Goal: Navigation & Orientation: Find specific page/section

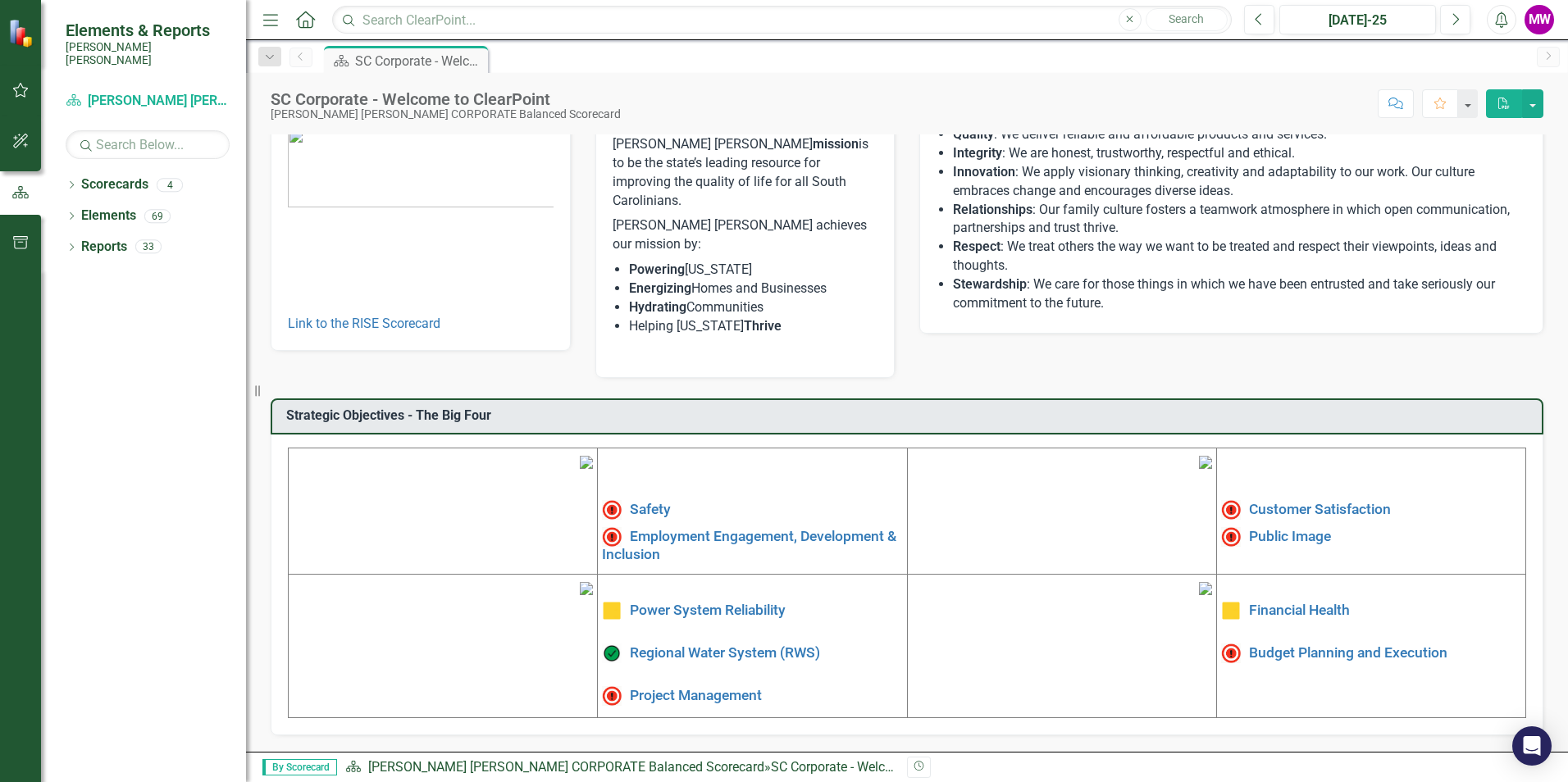
scroll to position [247, 0]
click at [580, 456] on img at bounding box center [586, 462] width 13 height 13
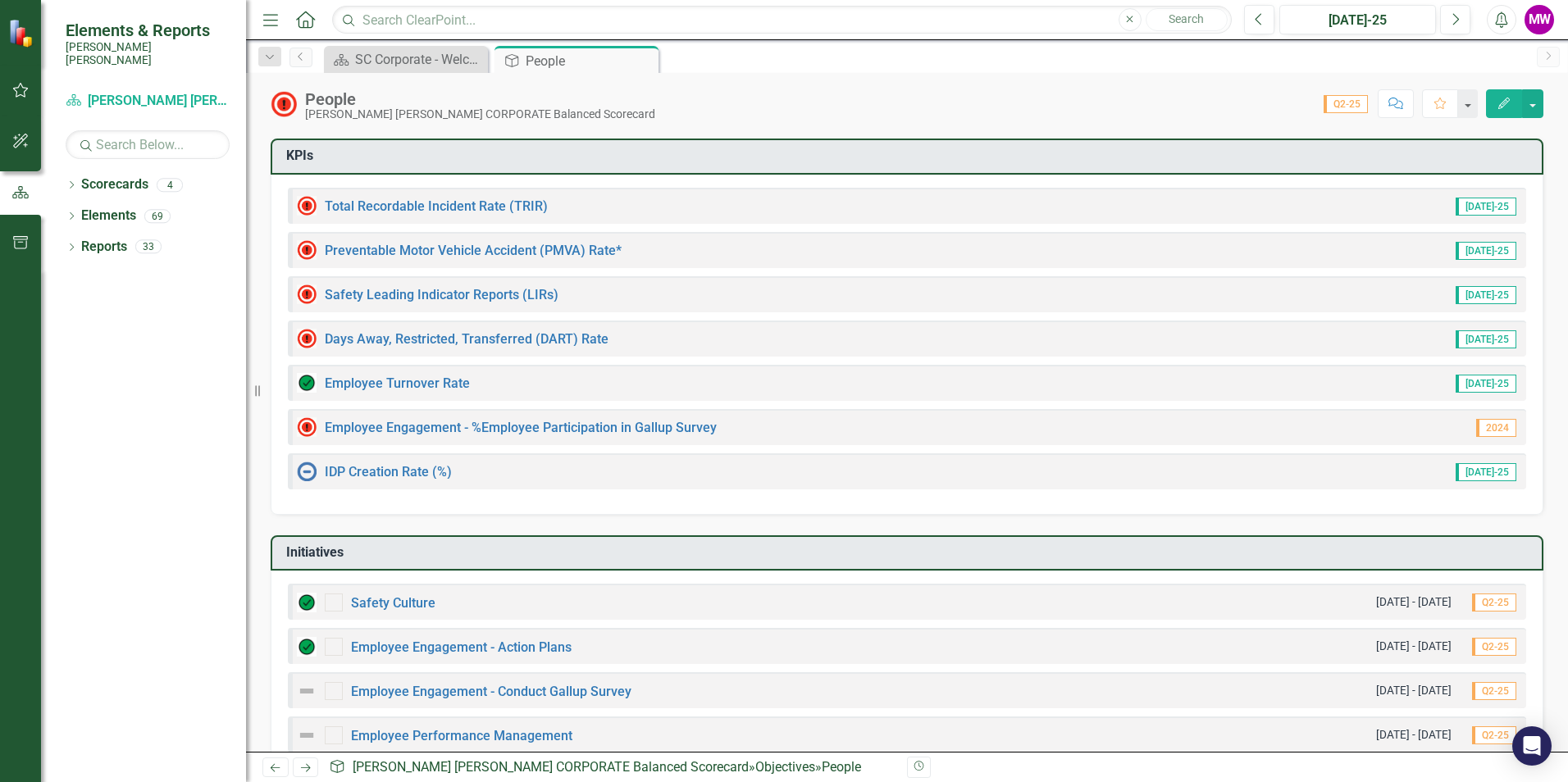
scroll to position [164, 0]
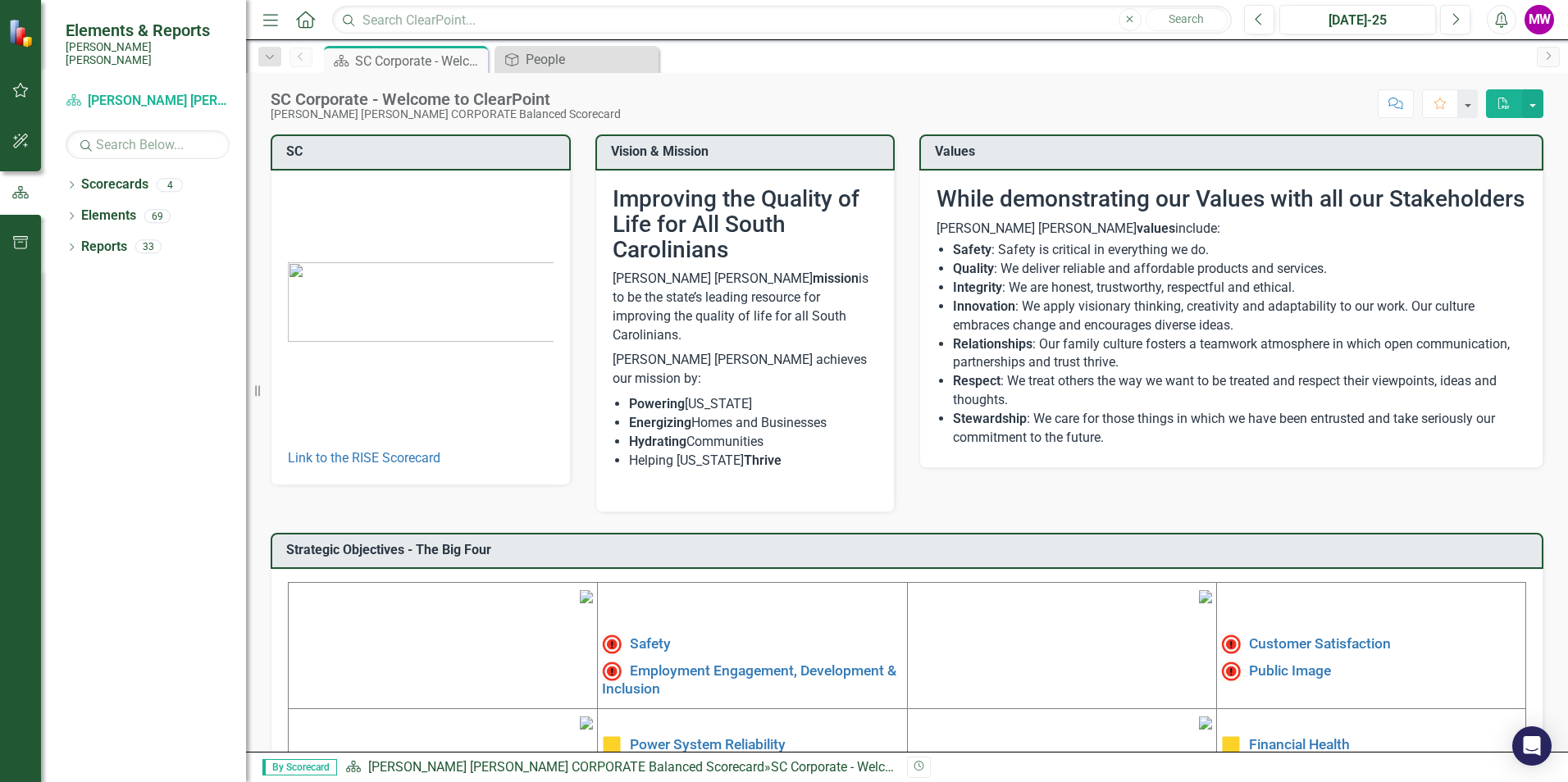
click at [1199, 603] on img at bounding box center [1205, 596] width 13 height 13
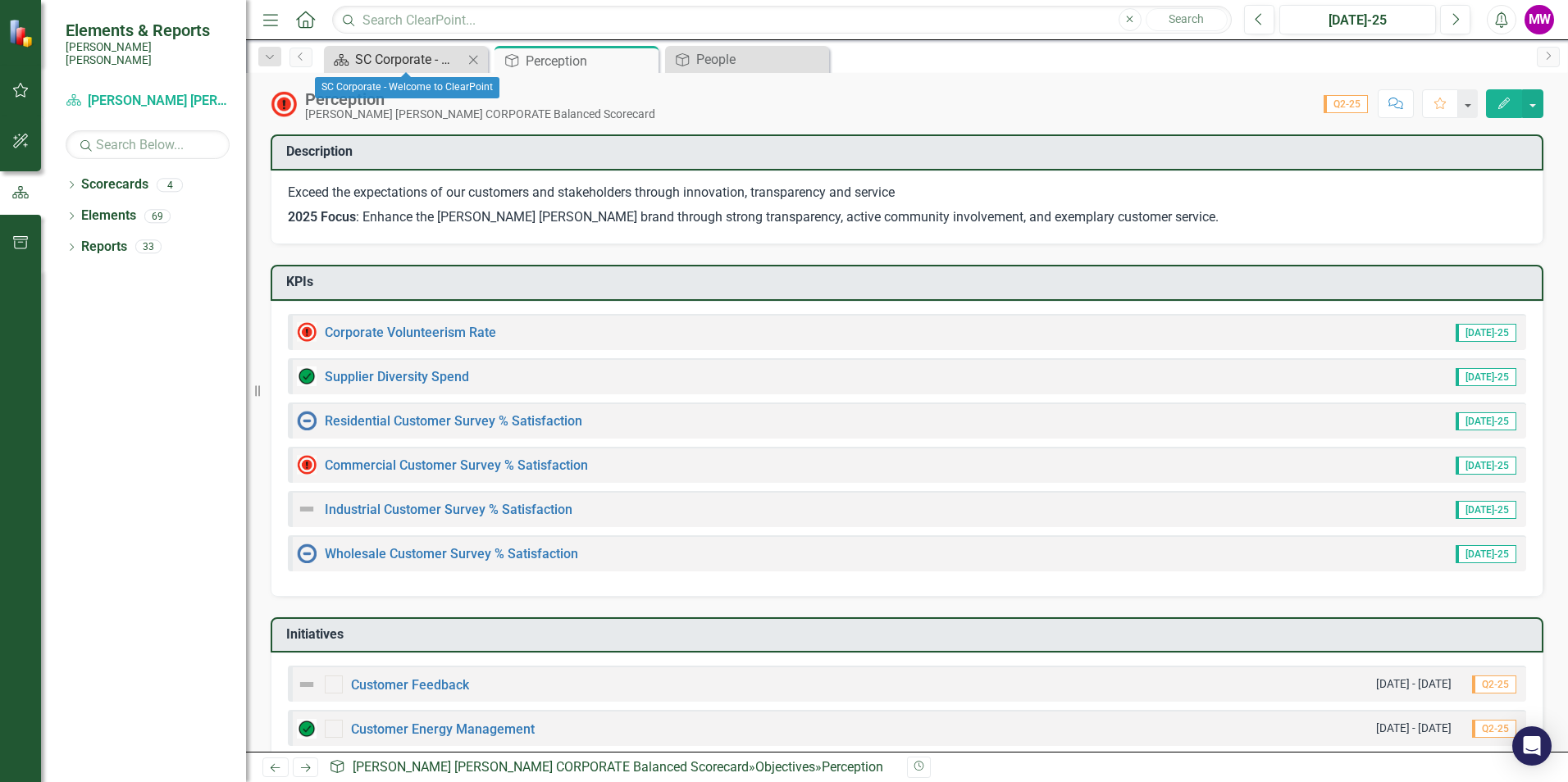
click at [356, 64] on div "SC Corporate - Welcome to ClearPoint" at bounding box center [410, 59] width 108 height 20
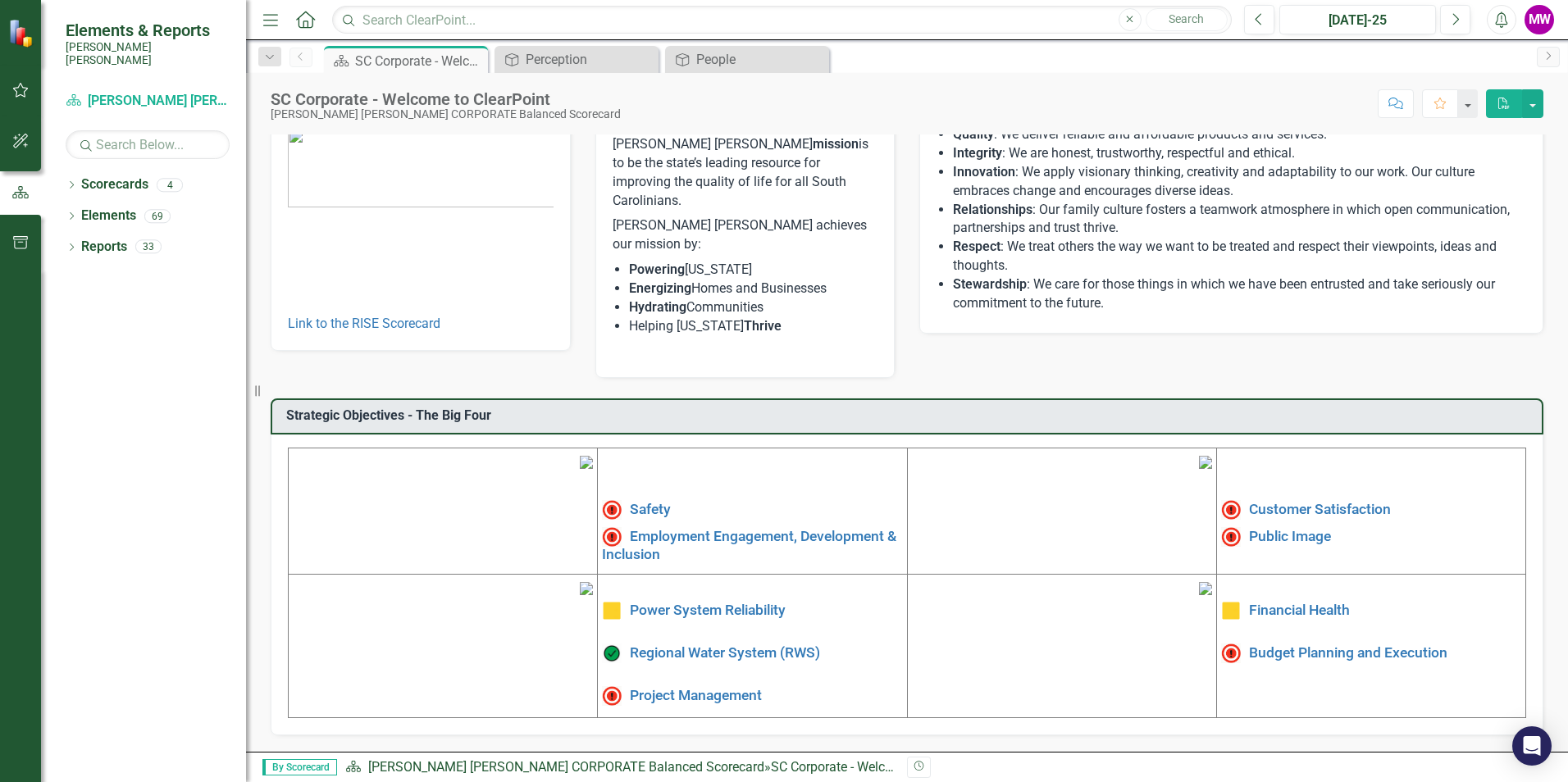
scroll to position [247, 0]
click at [580, 595] on img at bounding box center [586, 588] width 13 height 13
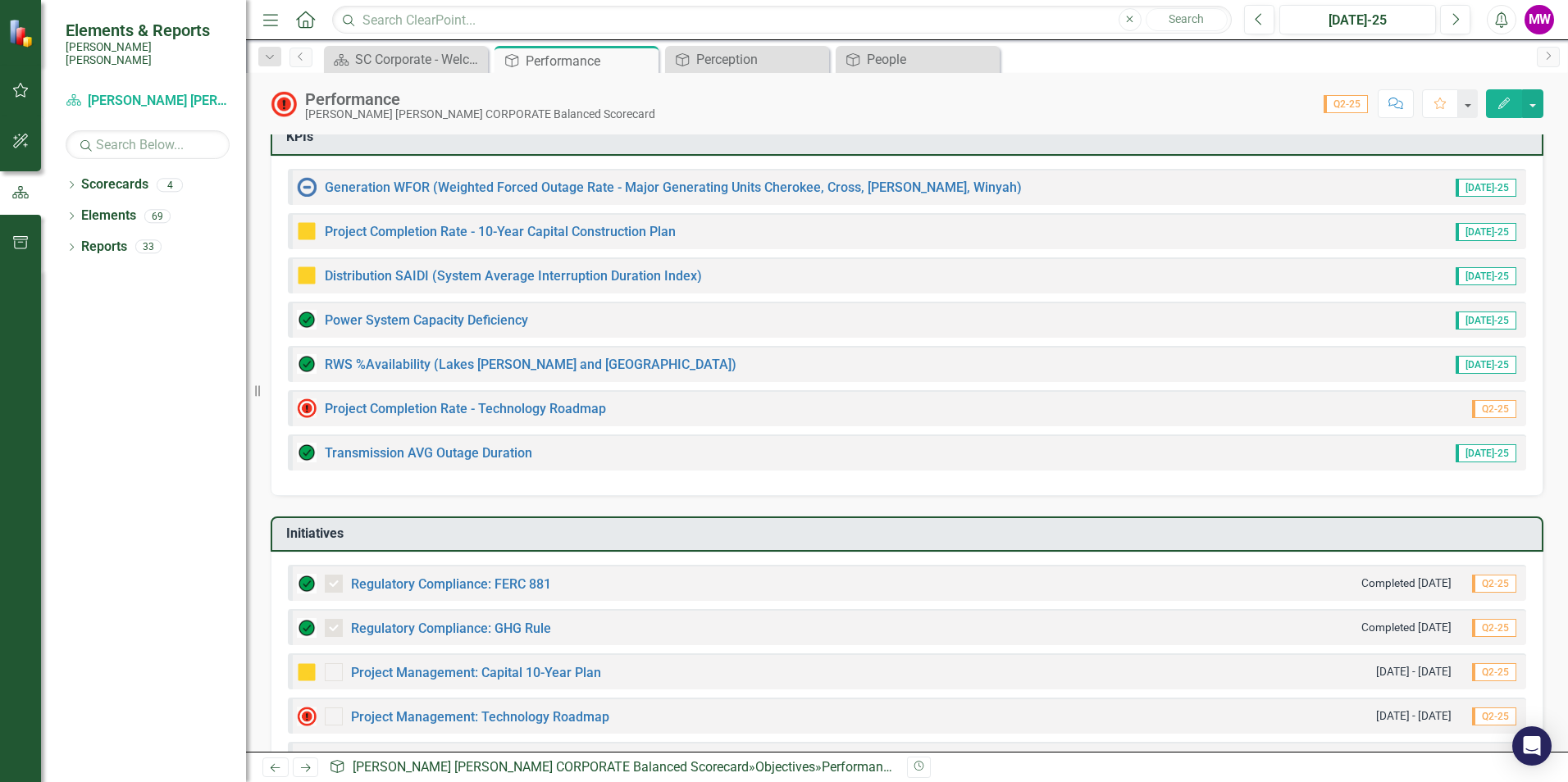
scroll to position [82, 0]
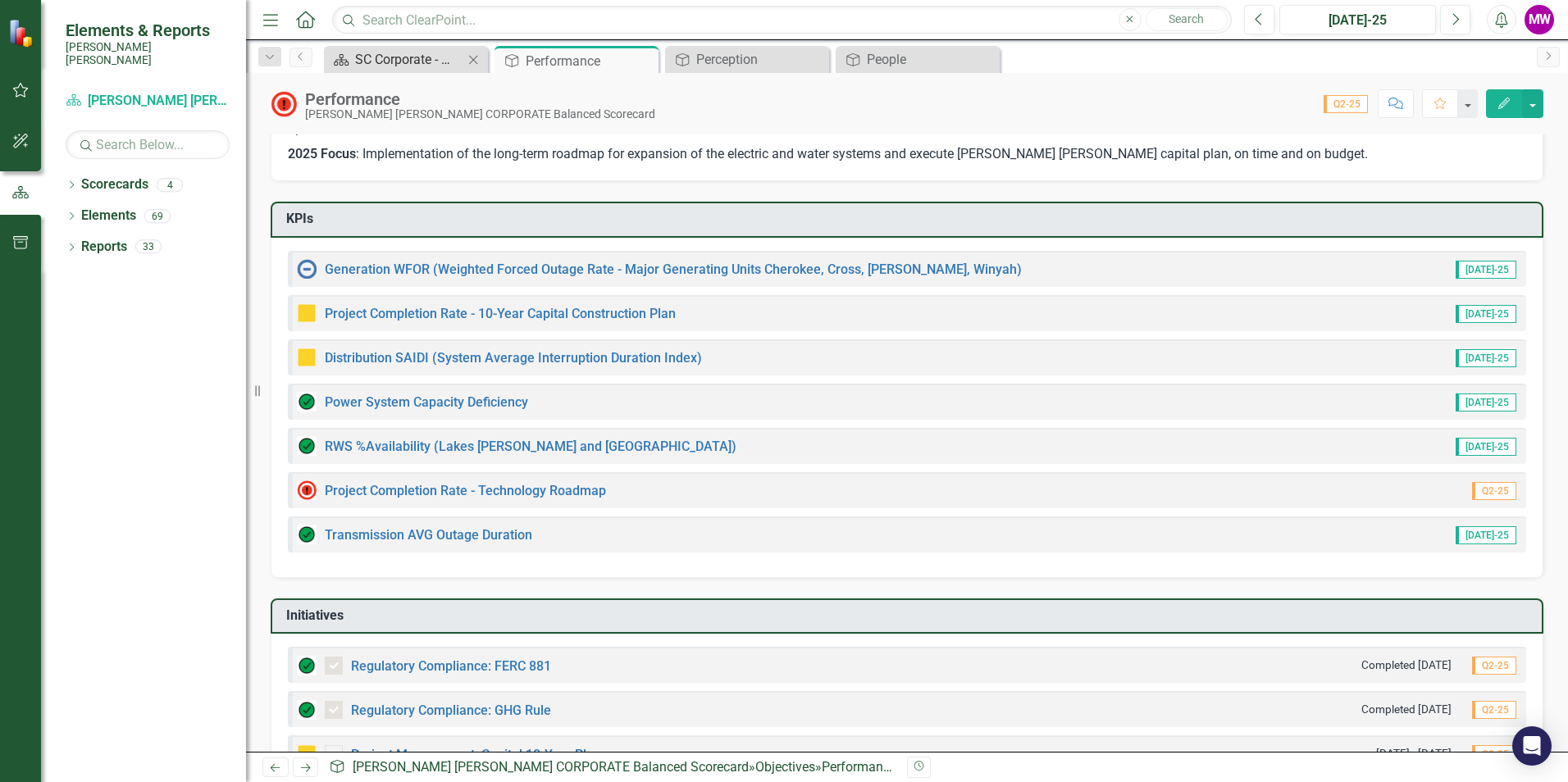
click at [420, 59] on div "SC Corporate - Welcome to ClearPoint" at bounding box center [410, 59] width 108 height 20
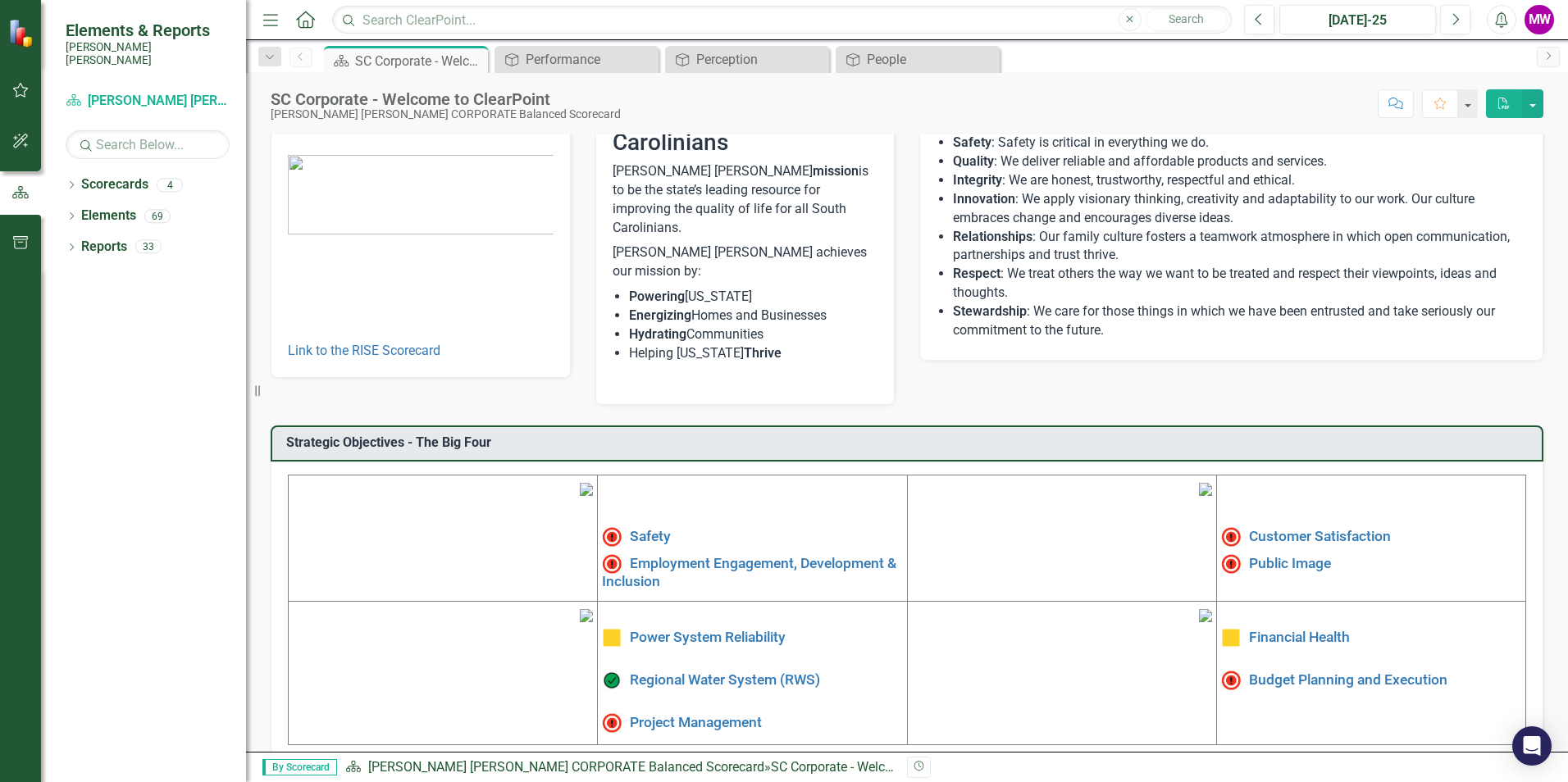
scroll to position [247, 0]
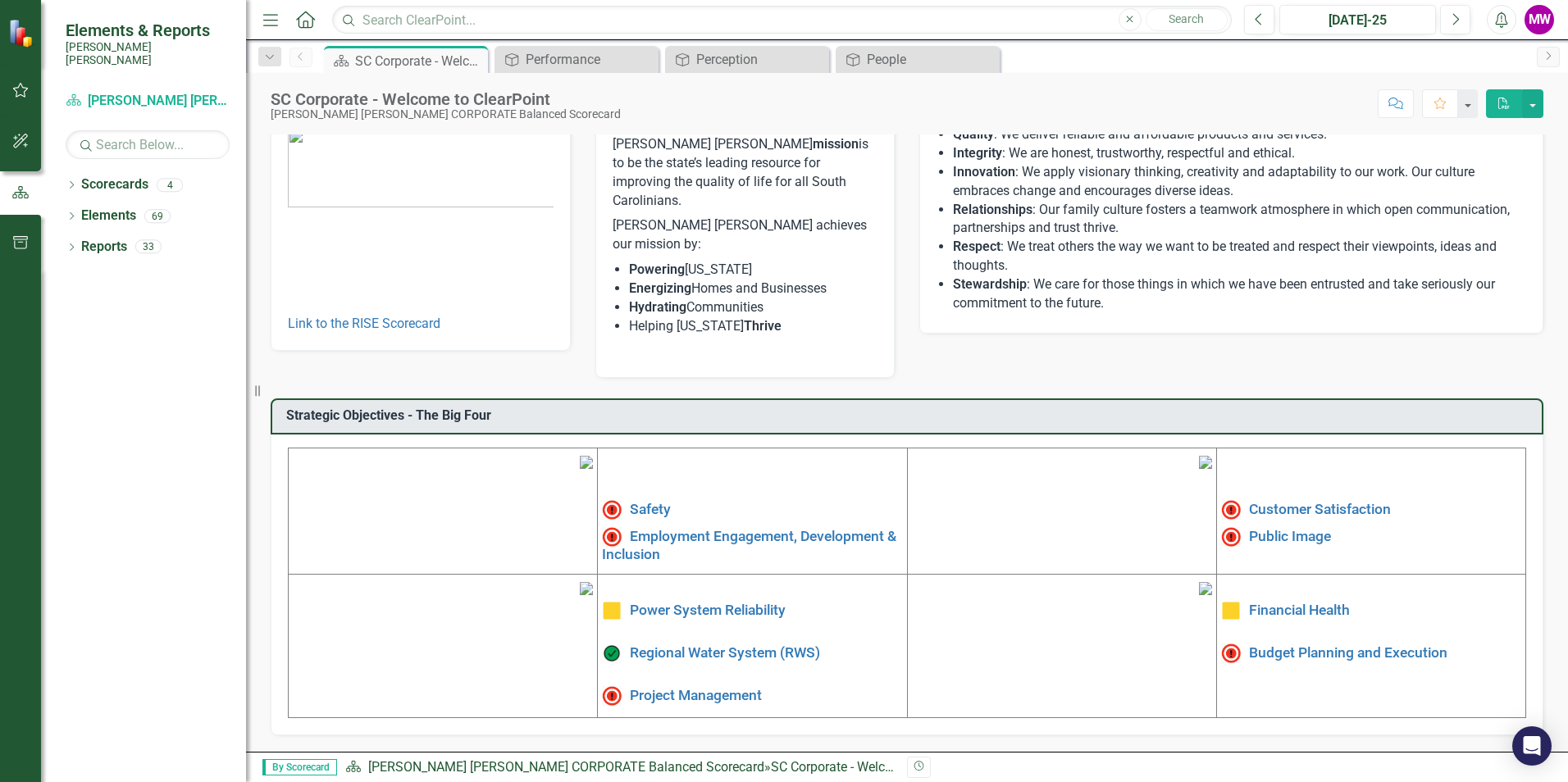
click at [1199, 595] on img at bounding box center [1205, 588] width 13 height 13
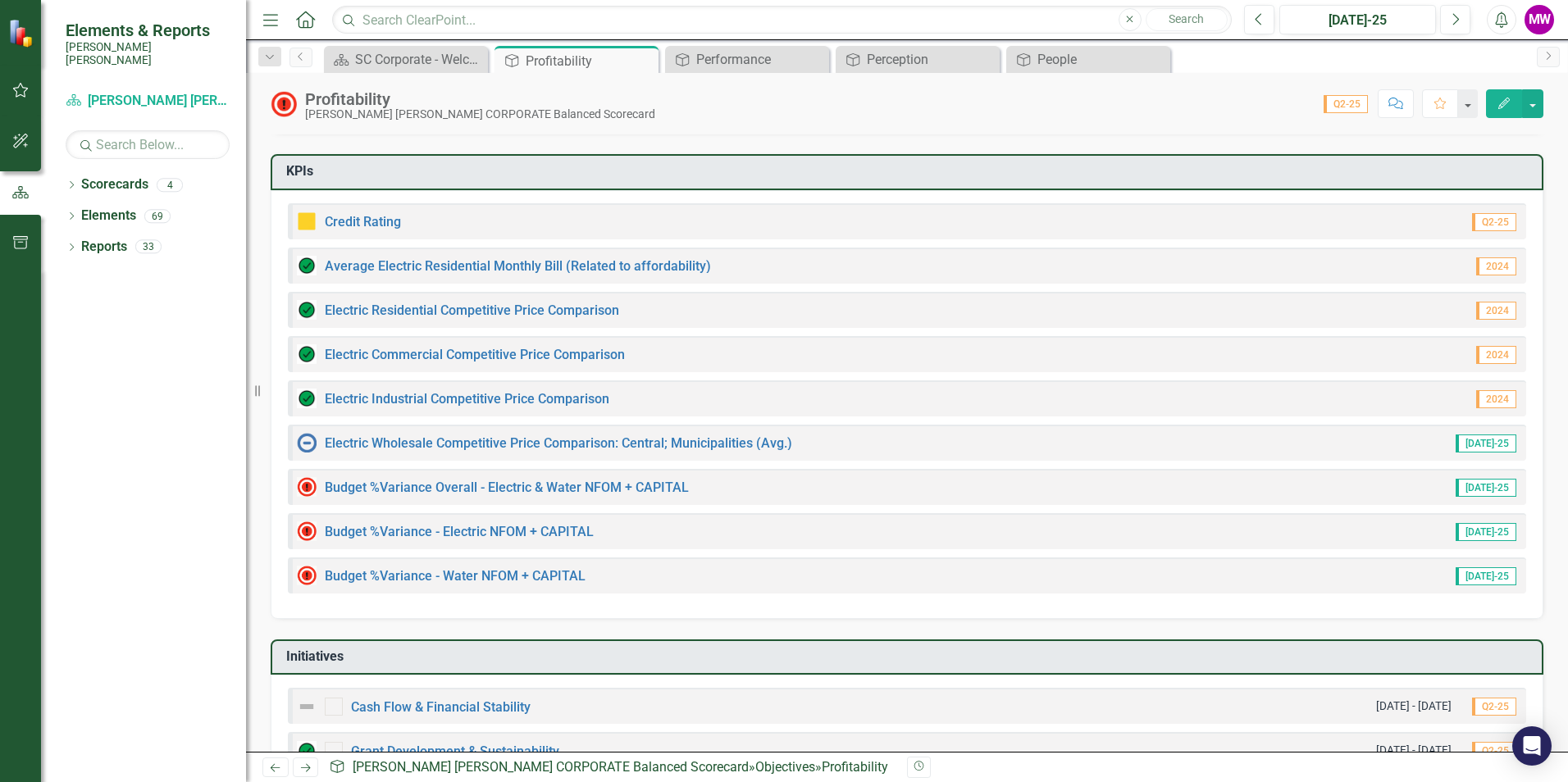
scroll to position [82, 0]
